Goal: Information Seeking & Learning: Learn about a topic

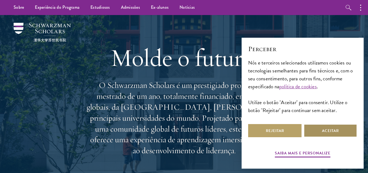
click at [322, 130] on font "Aceitar" at bounding box center [330, 131] width 17 height 6
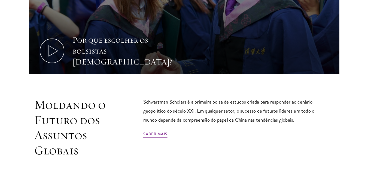
scroll to position [284, 0]
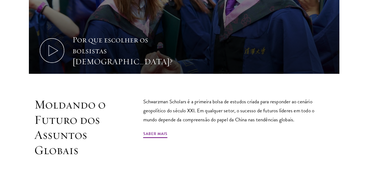
click at [32, 147] on div "Moldando o Futuro dos Assuntos Globais Schwarzman Scholars é a primeira bolsa d…" at bounding box center [184, 139] width 311 height 85
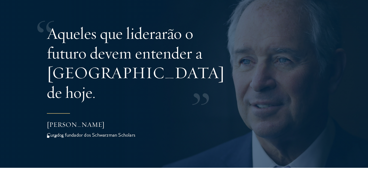
scroll to position [1093, 0]
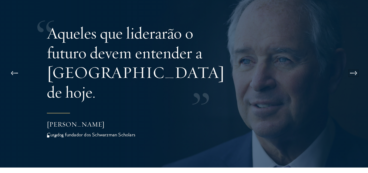
click at [356, 65] on button at bounding box center [354, 72] width 18 height 15
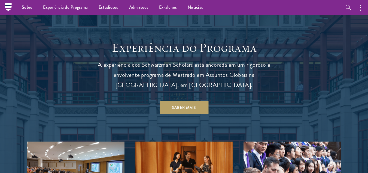
scroll to position [281, 0]
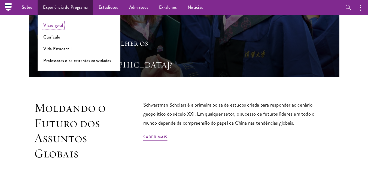
click at [48, 25] on font "Visão geral" at bounding box center [53, 25] width 20 height 6
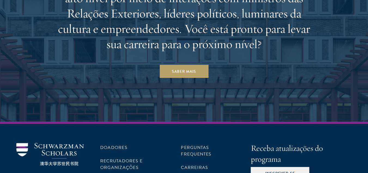
scroll to position [2865, 0]
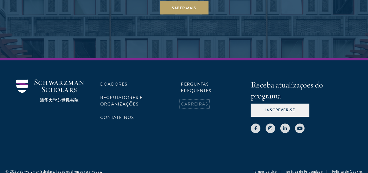
click at [207, 101] on font "Carreiras" at bounding box center [194, 104] width 27 height 7
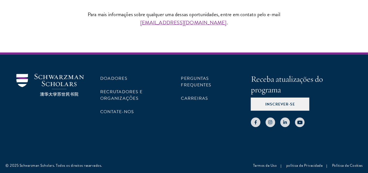
scroll to position [513, 0]
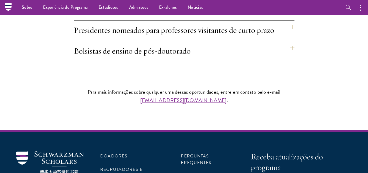
click at [98, 54] on font "Bolsistas de ensino de pós-doutorado" at bounding box center [132, 51] width 117 height 10
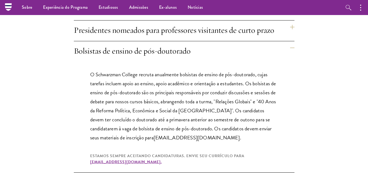
scroll to position [702, 0]
